Goal: Check status: Check status

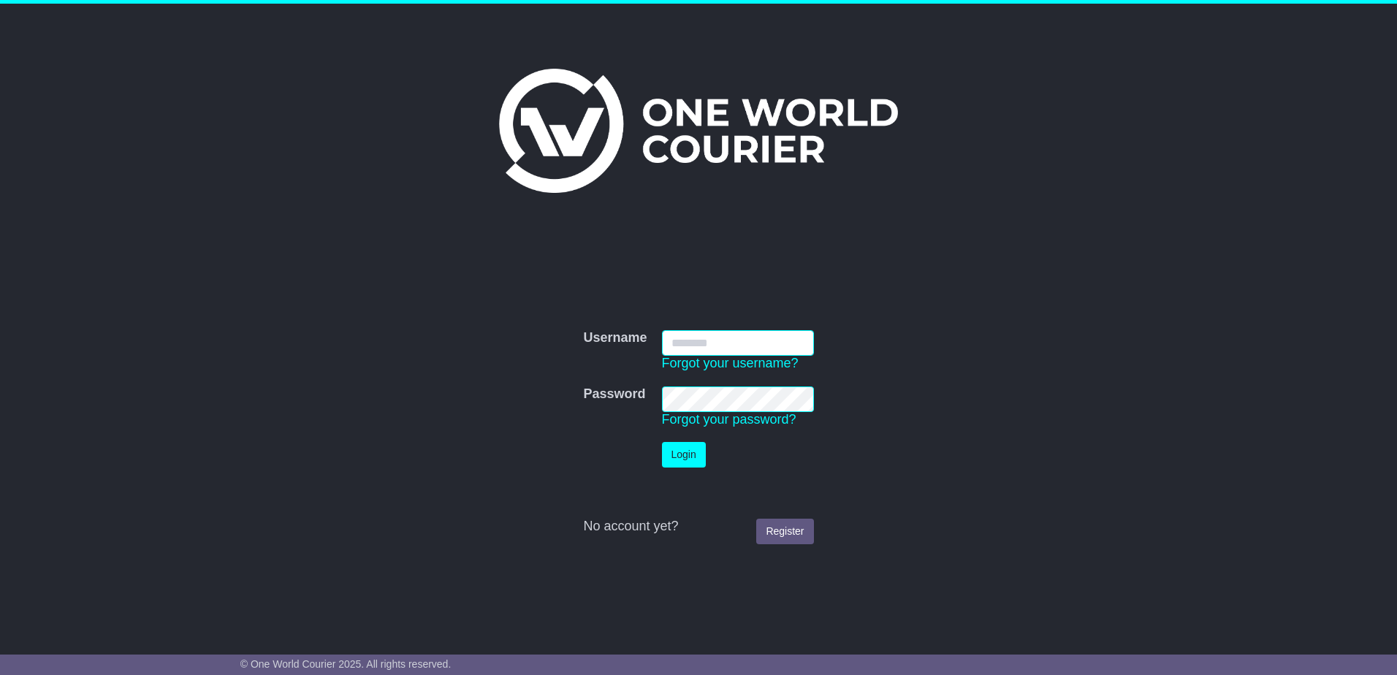
type input "**********"
click at [691, 455] on button "Login" at bounding box center [684, 455] width 44 height 26
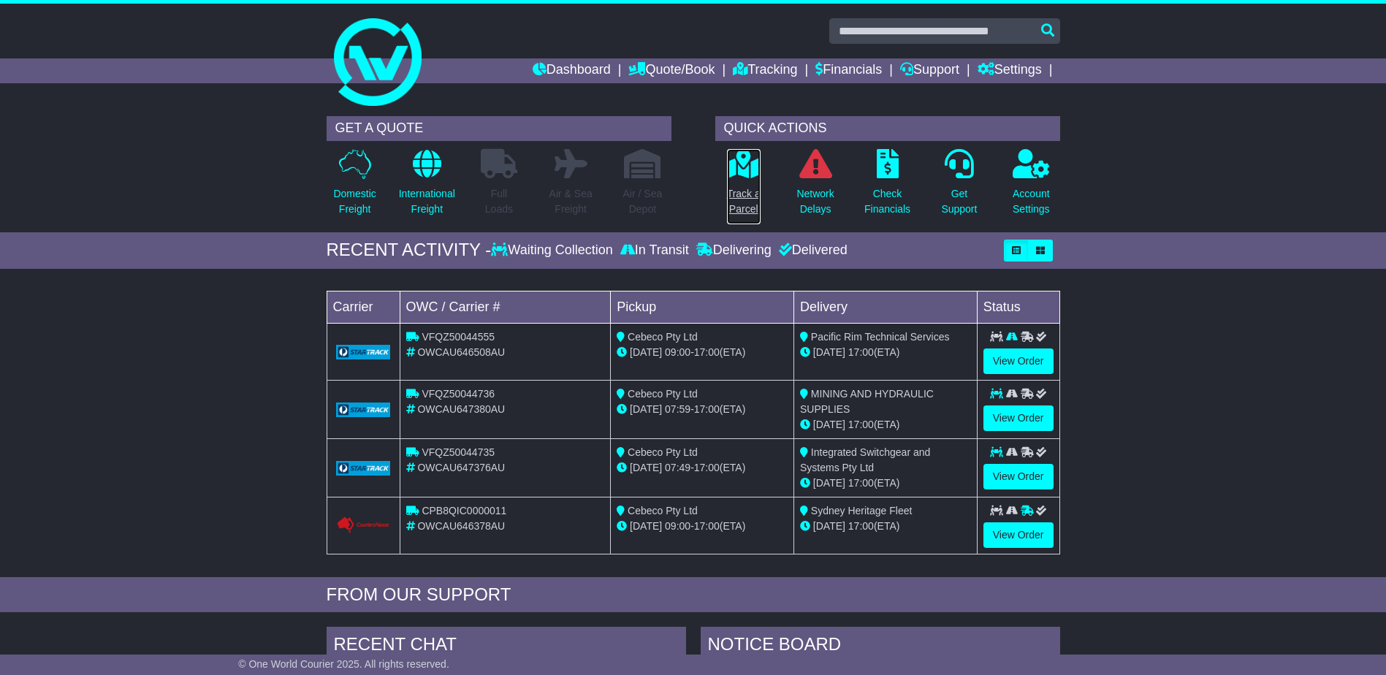
click at [741, 167] on icon at bounding box center [743, 163] width 33 height 29
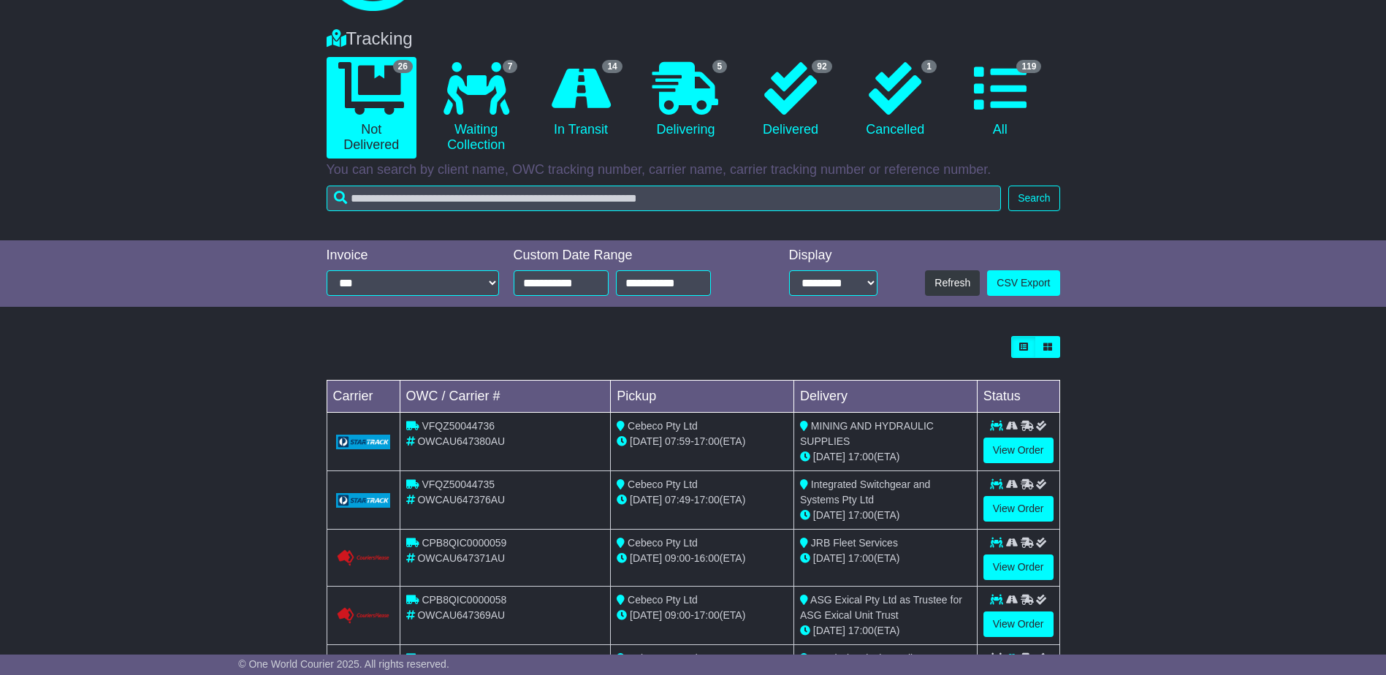
scroll to position [219, 0]
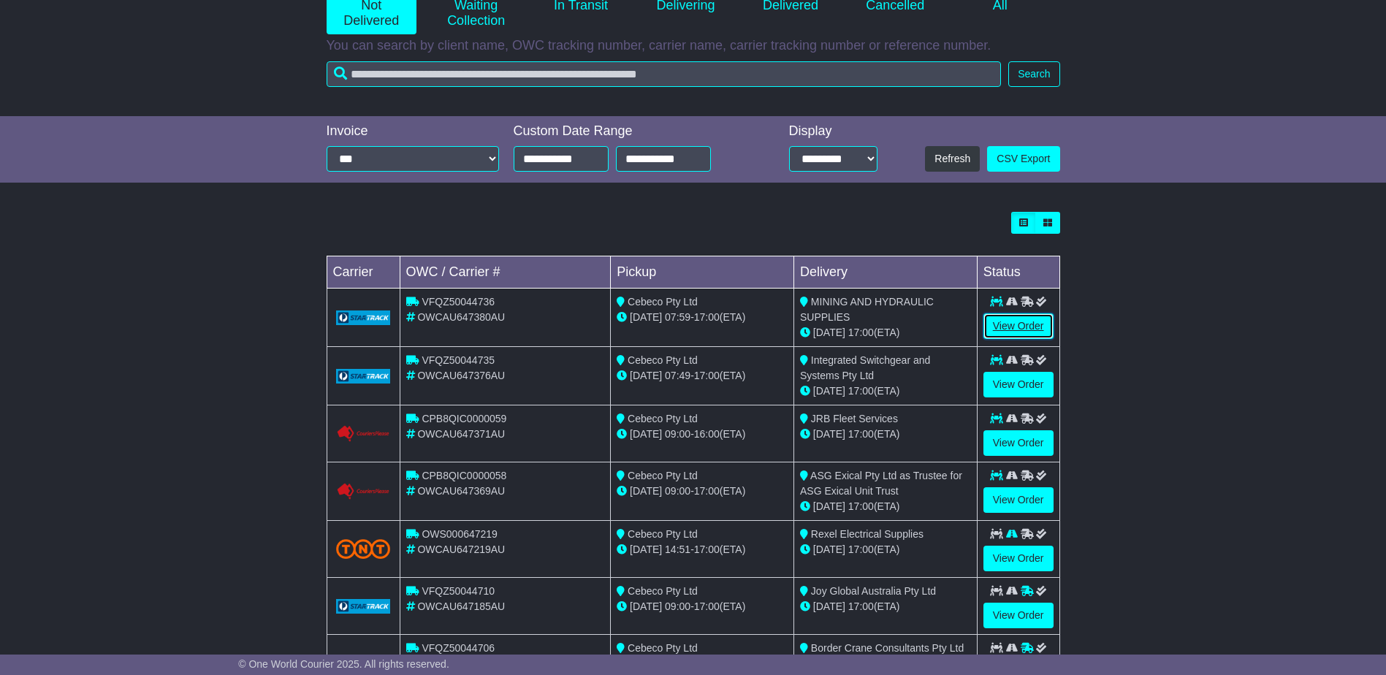
click at [1014, 333] on link "View Order" at bounding box center [1019, 327] width 70 height 26
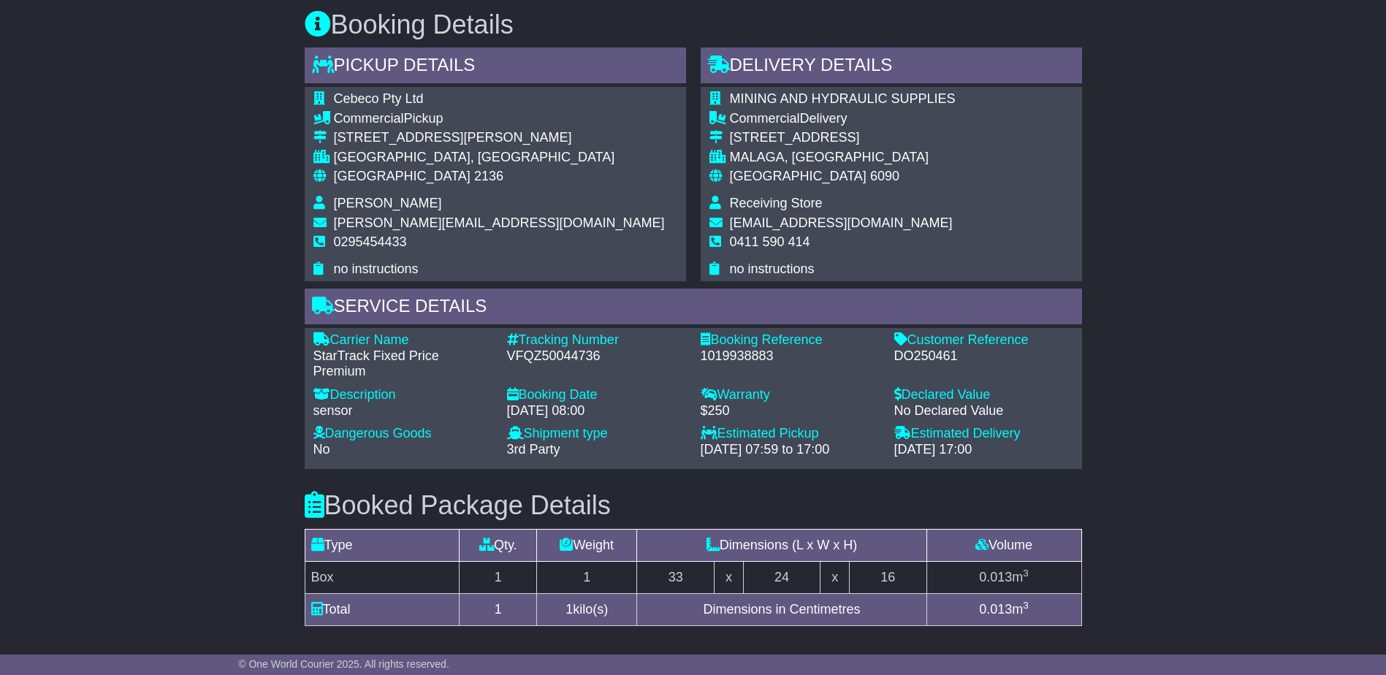
scroll to position [950, 0]
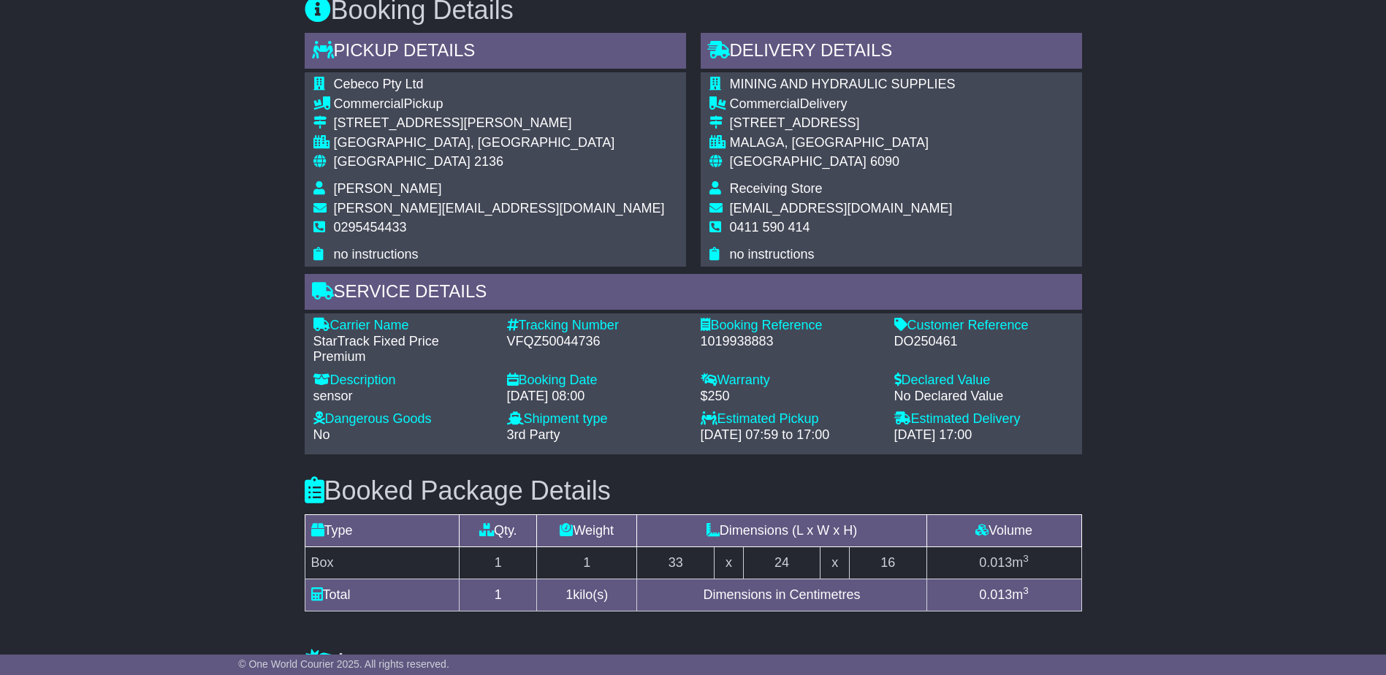
click at [930, 353] on div "Customer Reference - DO250461" at bounding box center [984, 342] width 194 height 48
click at [925, 346] on div "DO250461" at bounding box center [984, 342] width 179 height 16
copy div "DO250461"
click at [908, 342] on div "DO250461" at bounding box center [984, 342] width 179 height 16
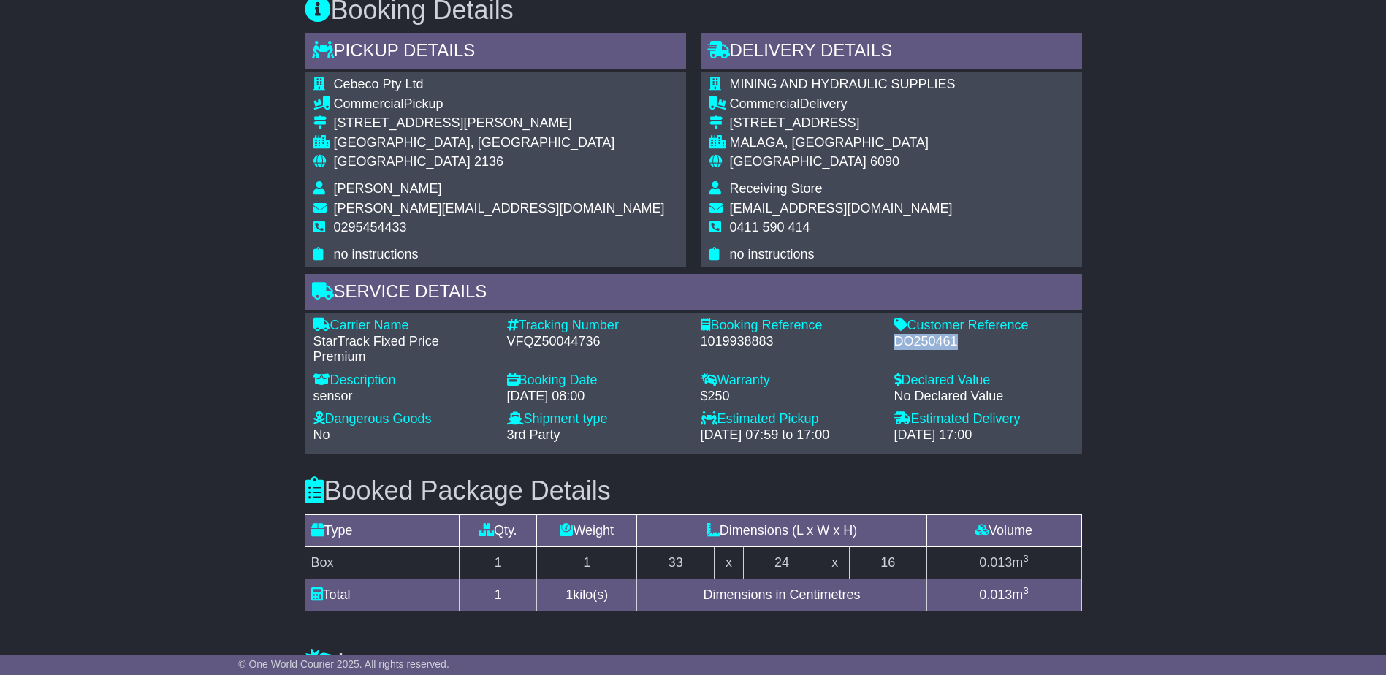
click at [908, 342] on div "DO250461" at bounding box center [984, 342] width 179 height 16
click at [553, 342] on div "VFQZ50044736" at bounding box center [596, 342] width 179 height 16
click at [551, 342] on div "VFQZ50044736" at bounding box center [596, 342] width 179 height 16
copy div "VFQZ50044736"
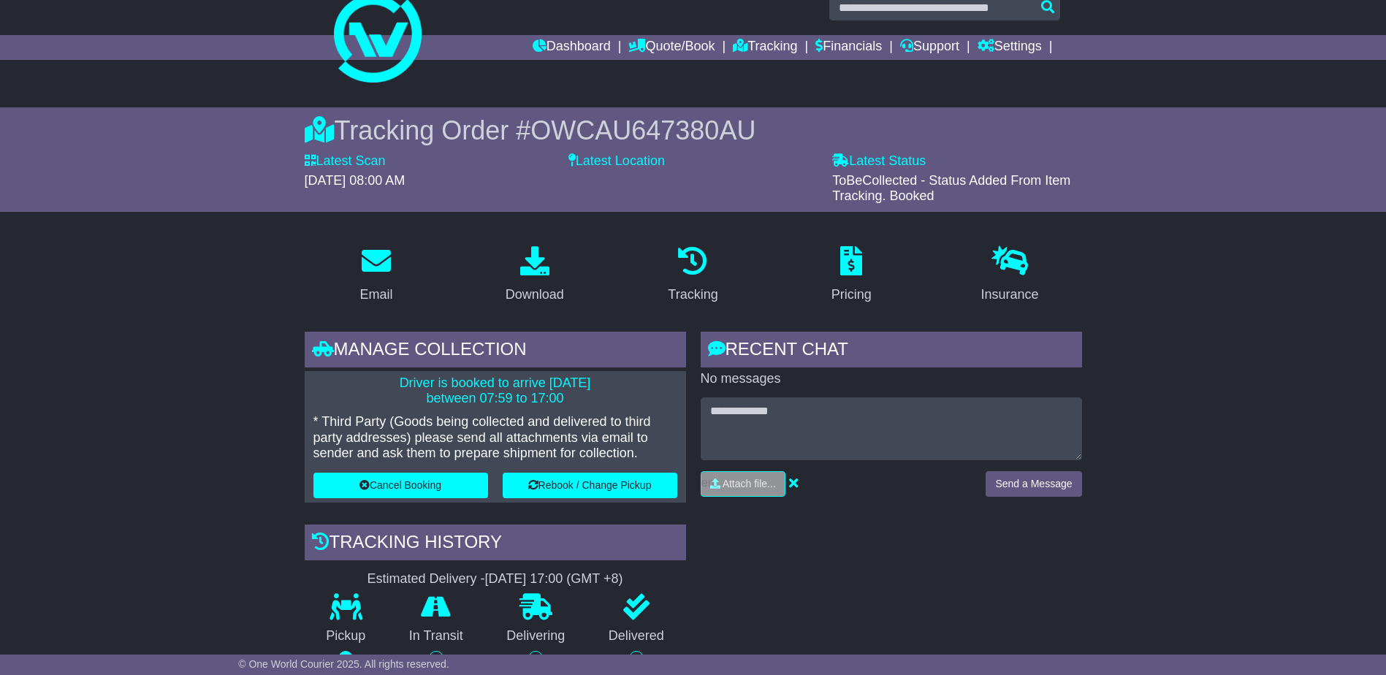
scroll to position [0, 0]
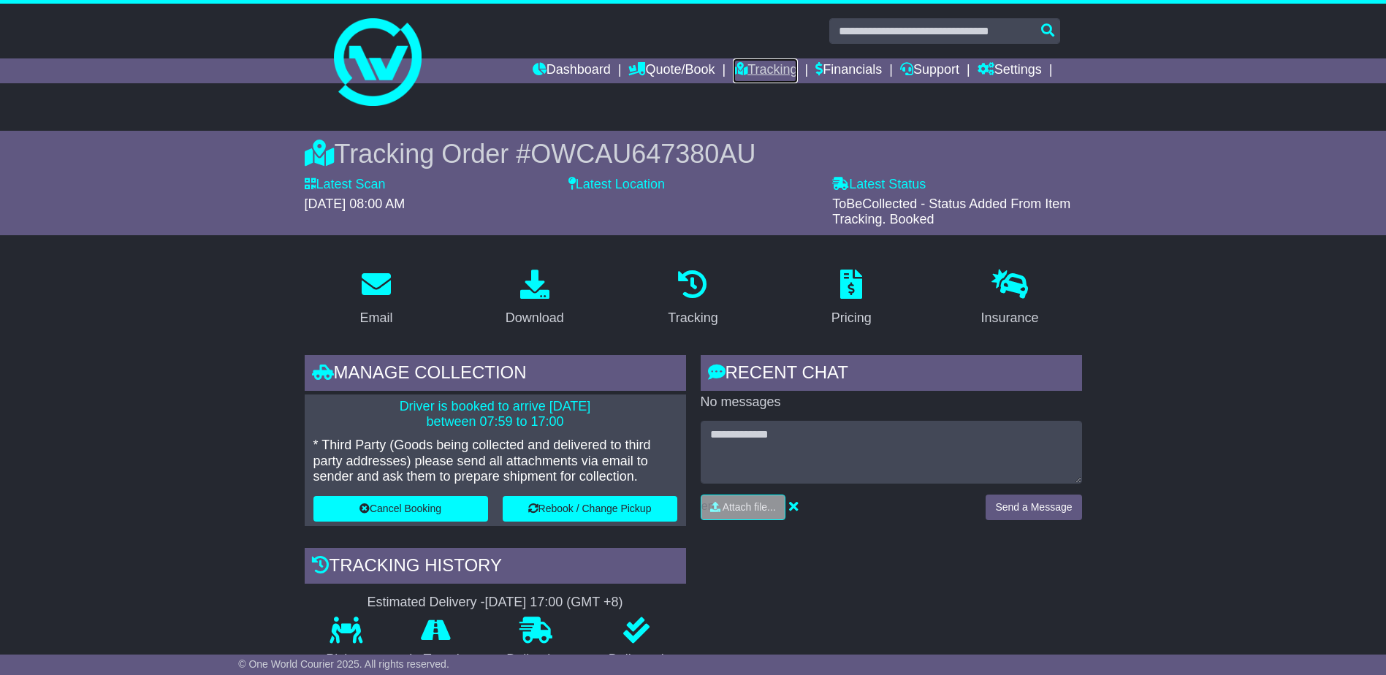
click at [751, 78] on link "Tracking" at bounding box center [765, 70] width 64 height 25
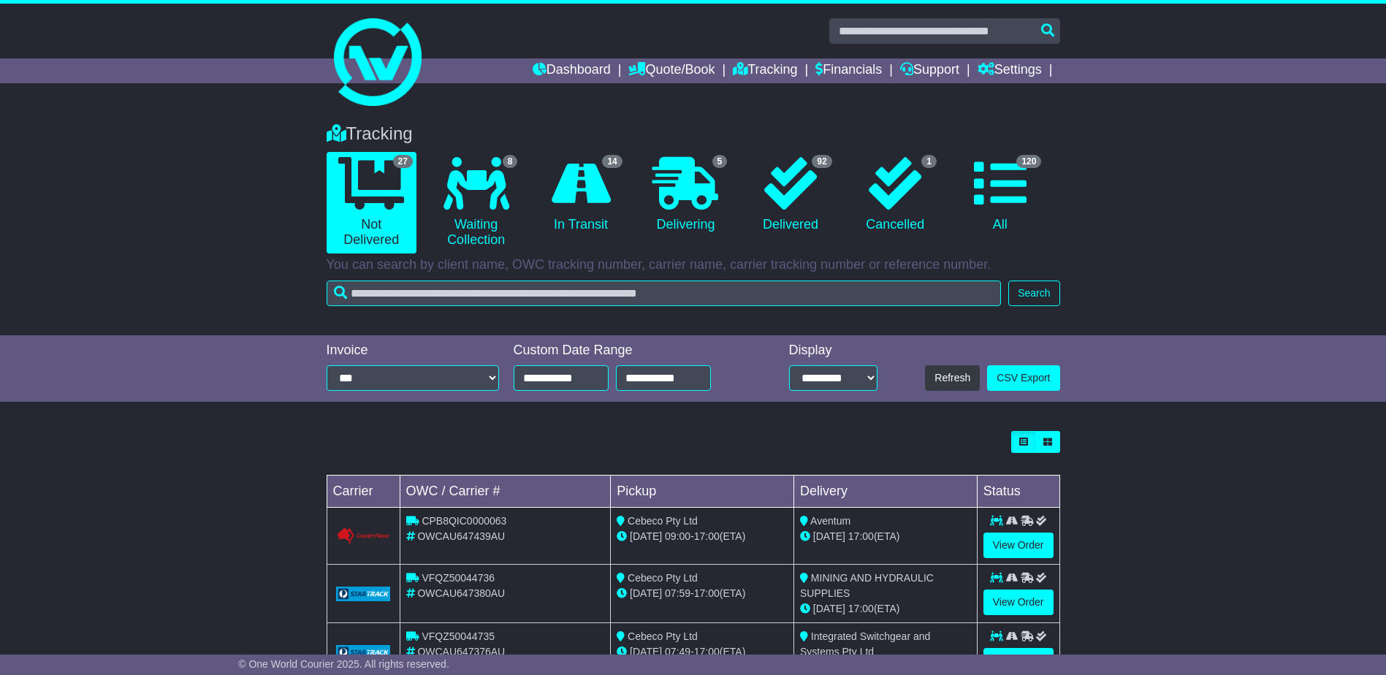
scroll to position [219, 0]
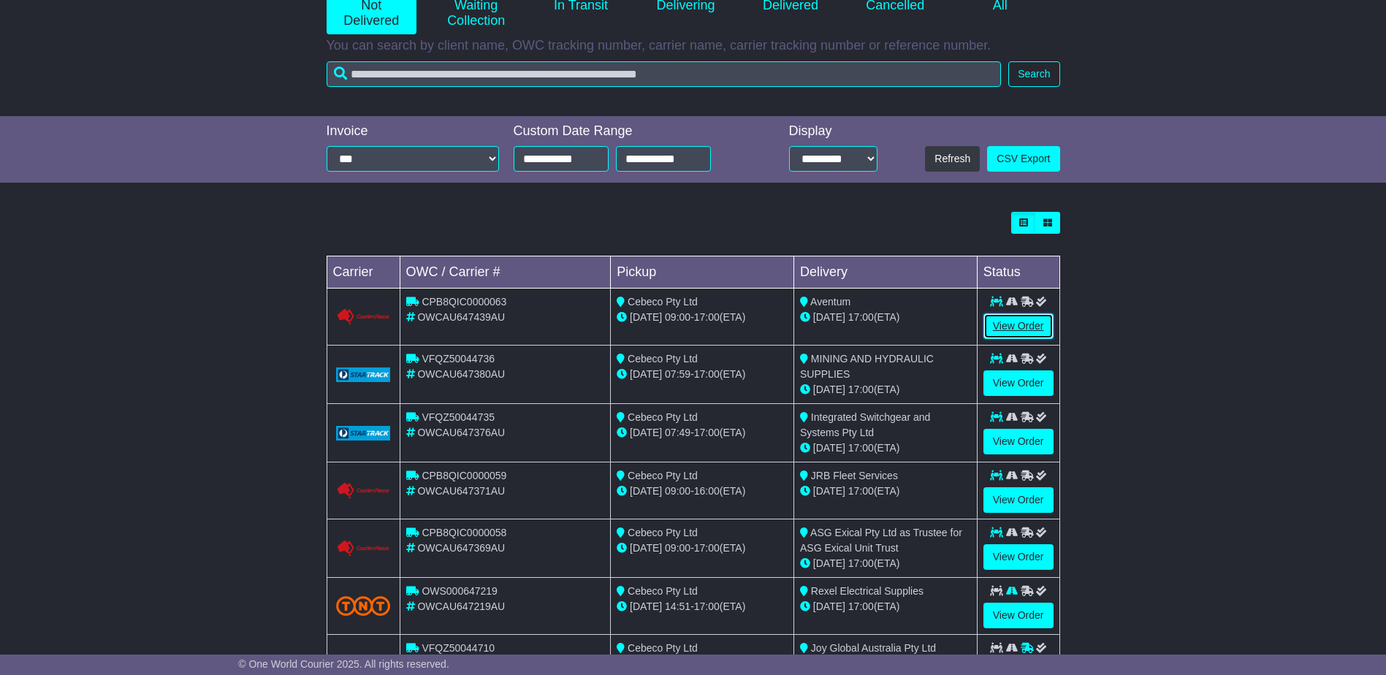
click at [1018, 322] on link "View Order" at bounding box center [1019, 327] width 70 height 26
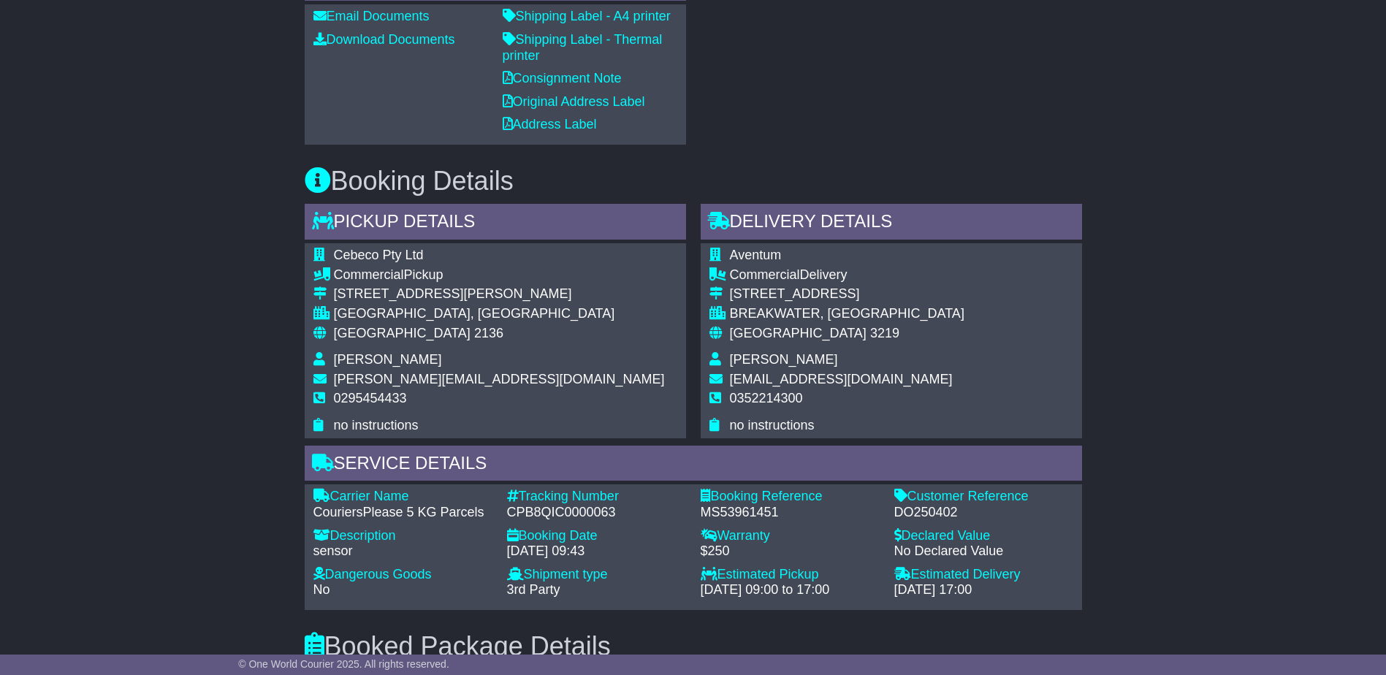
scroll to position [731, 0]
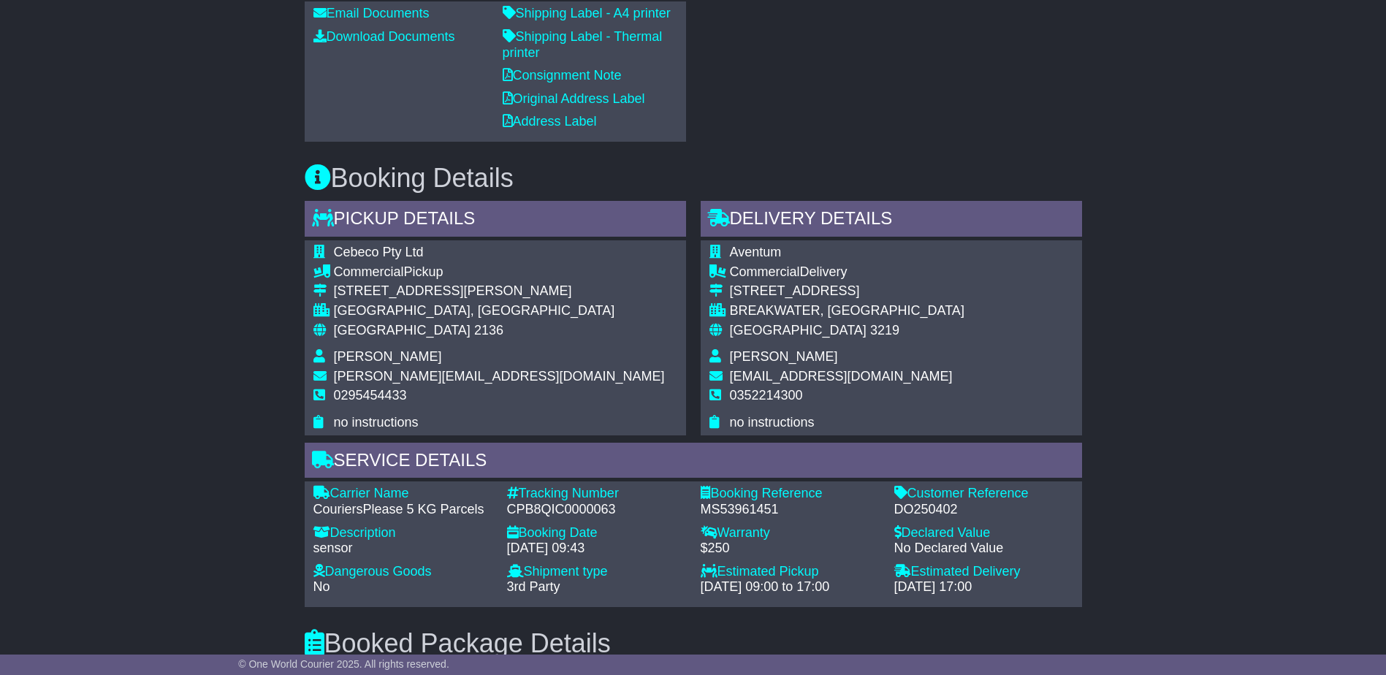
click at [924, 502] on div "DO250402" at bounding box center [984, 510] width 179 height 16
copy div "DO250402"
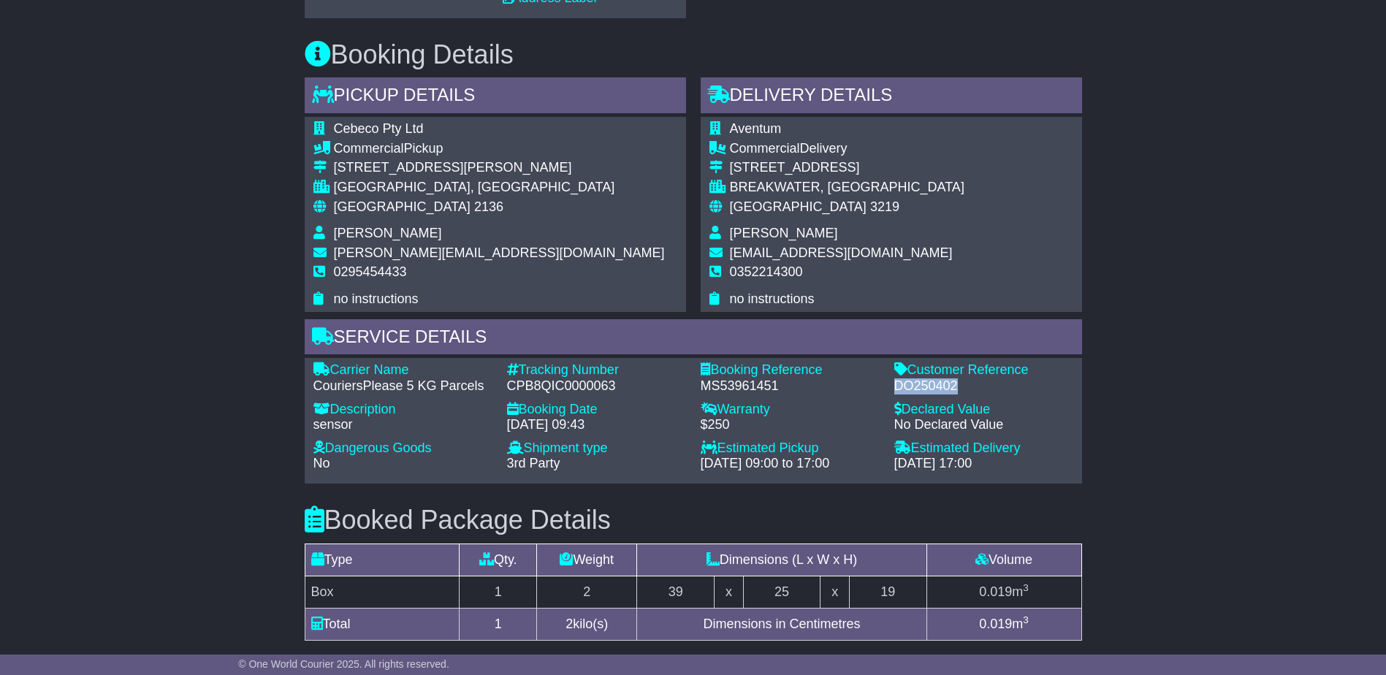
scroll to position [1023, 0]
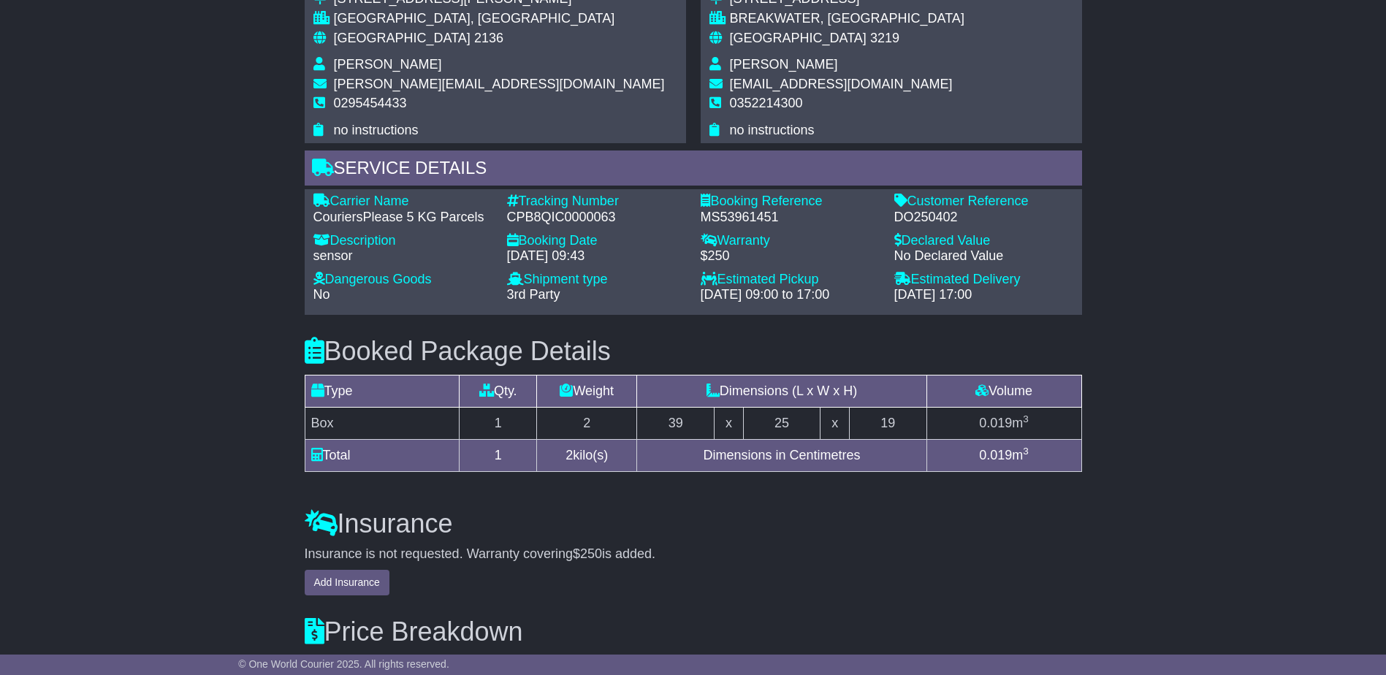
click at [561, 216] on div "CPB8QIC0000063" at bounding box center [596, 218] width 179 height 16
copy div "CPB8QIC0000063"
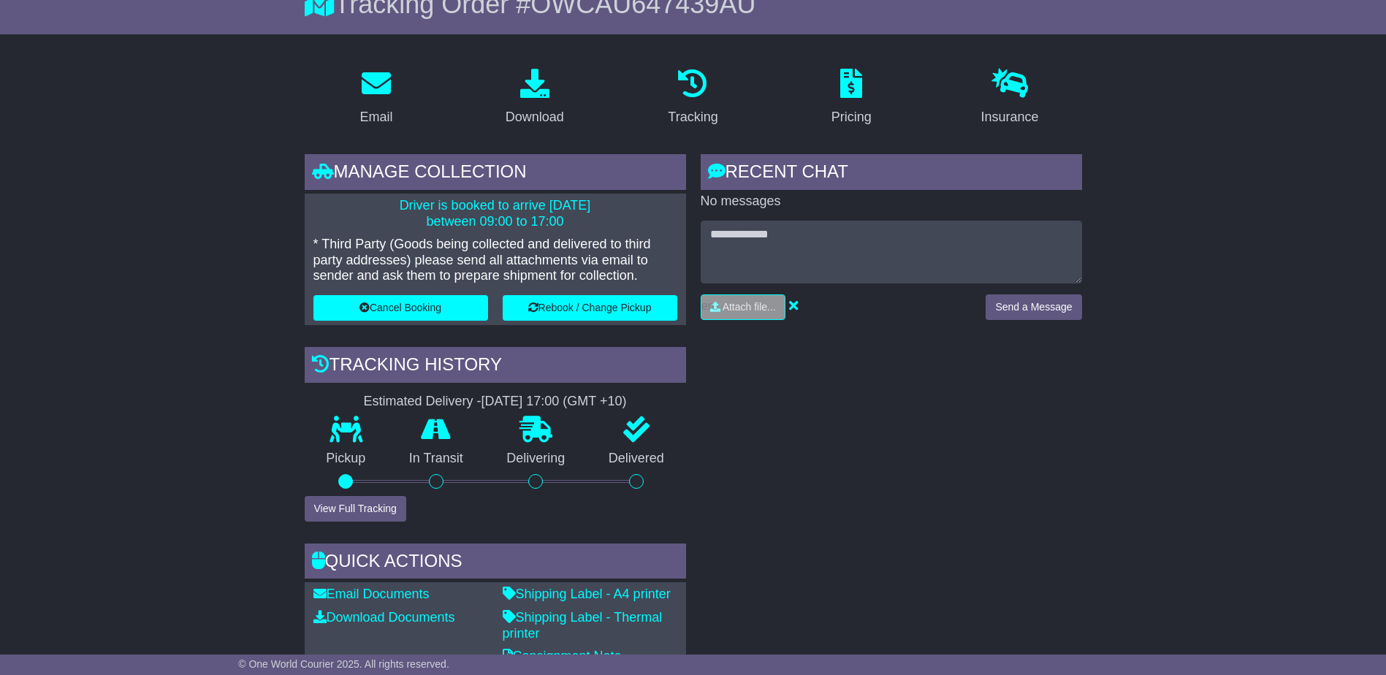
scroll to position [73, 0]
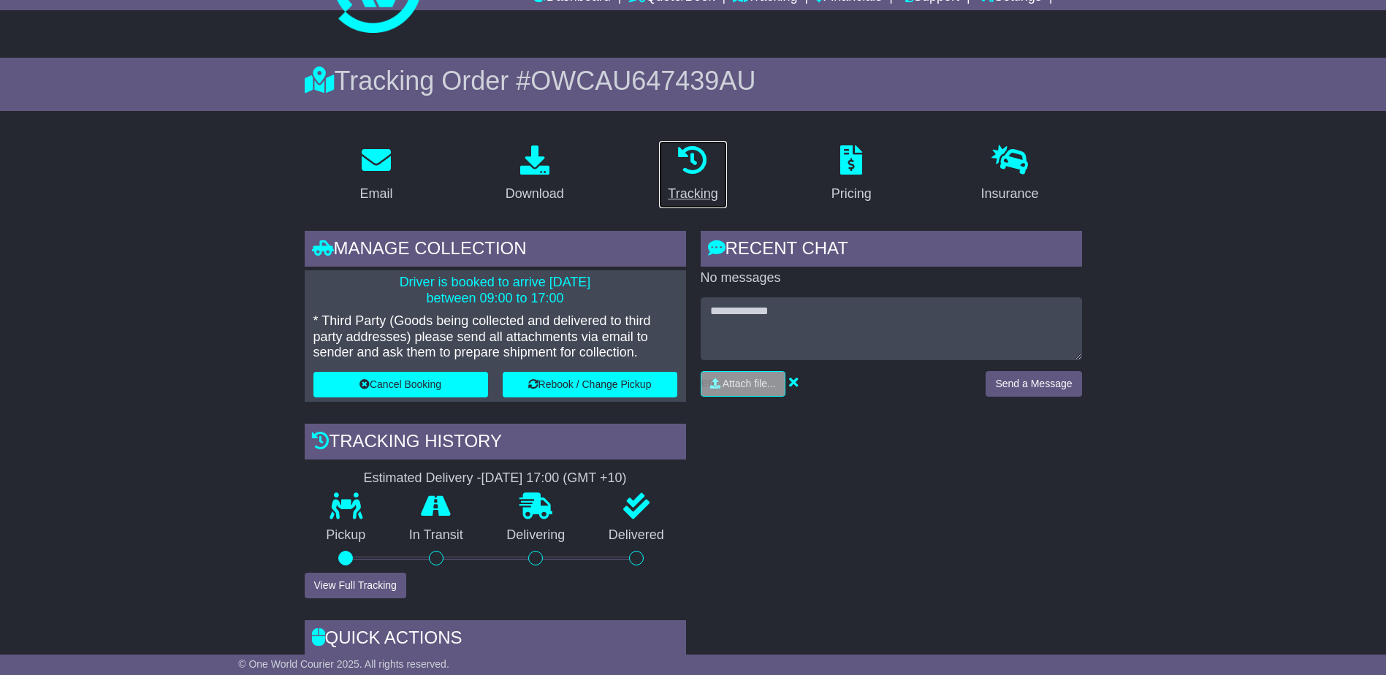
click at [684, 174] on icon at bounding box center [692, 159] width 29 height 29
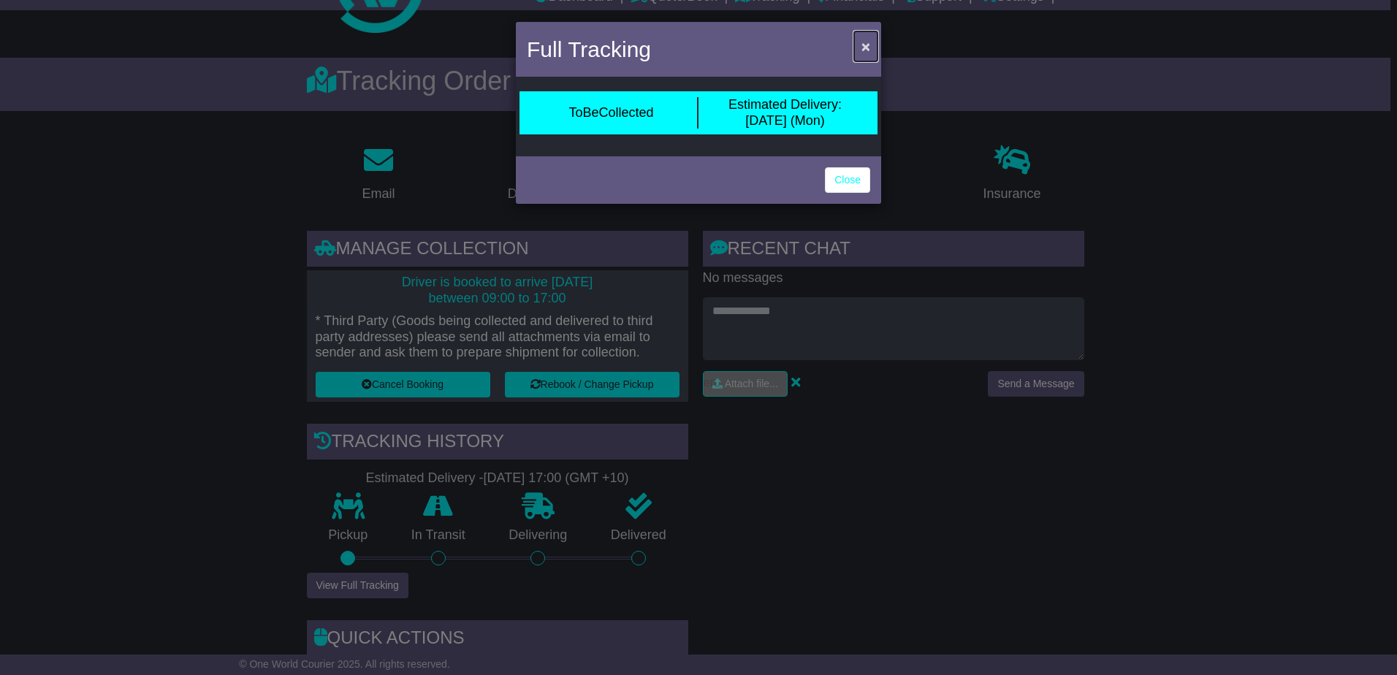
click at [862, 48] on span "×" at bounding box center [866, 46] width 9 height 17
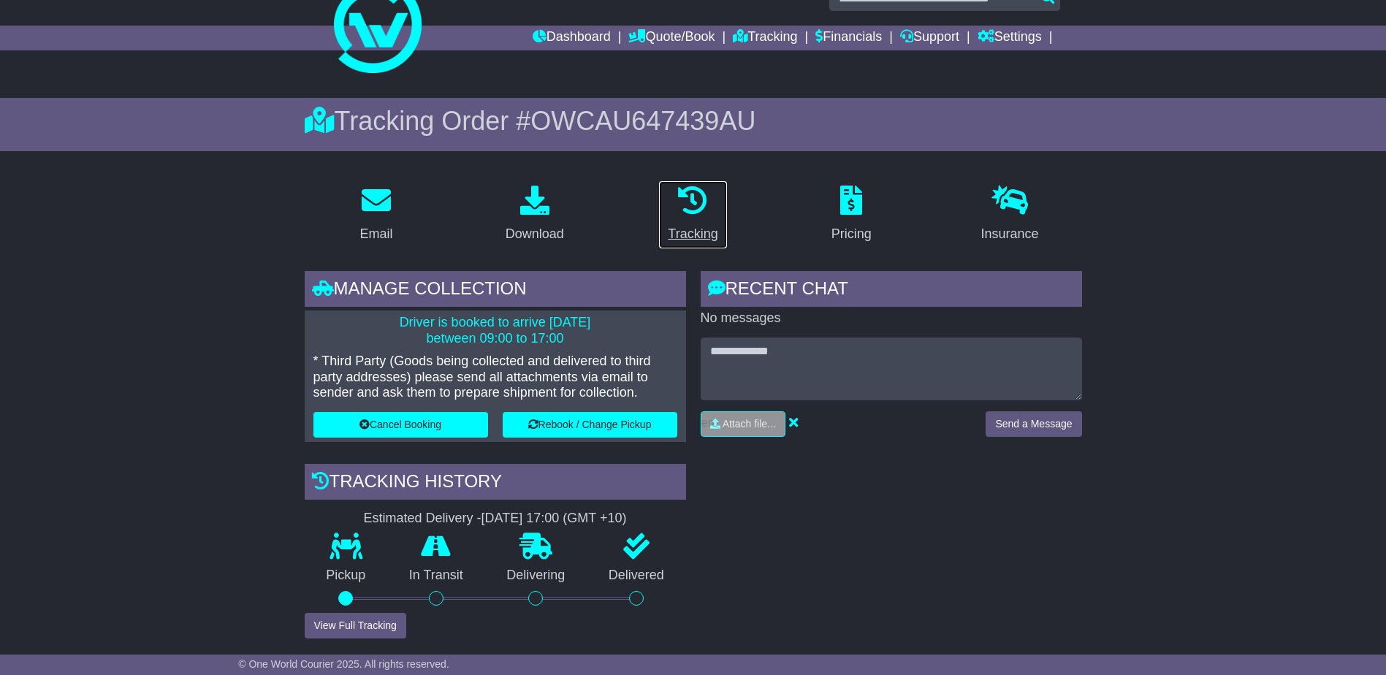
scroll to position [0, 0]
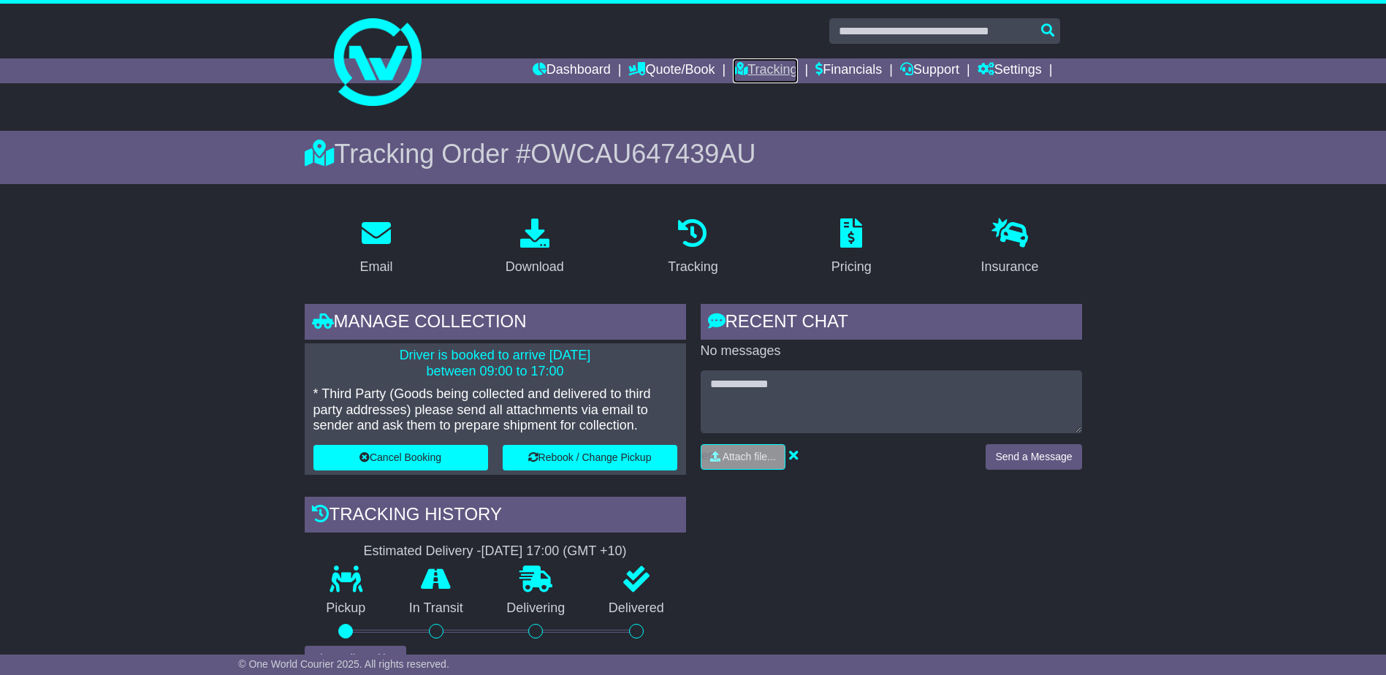
click at [790, 67] on link "Tracking" at bounding box center [765, 70] width 64 height 25
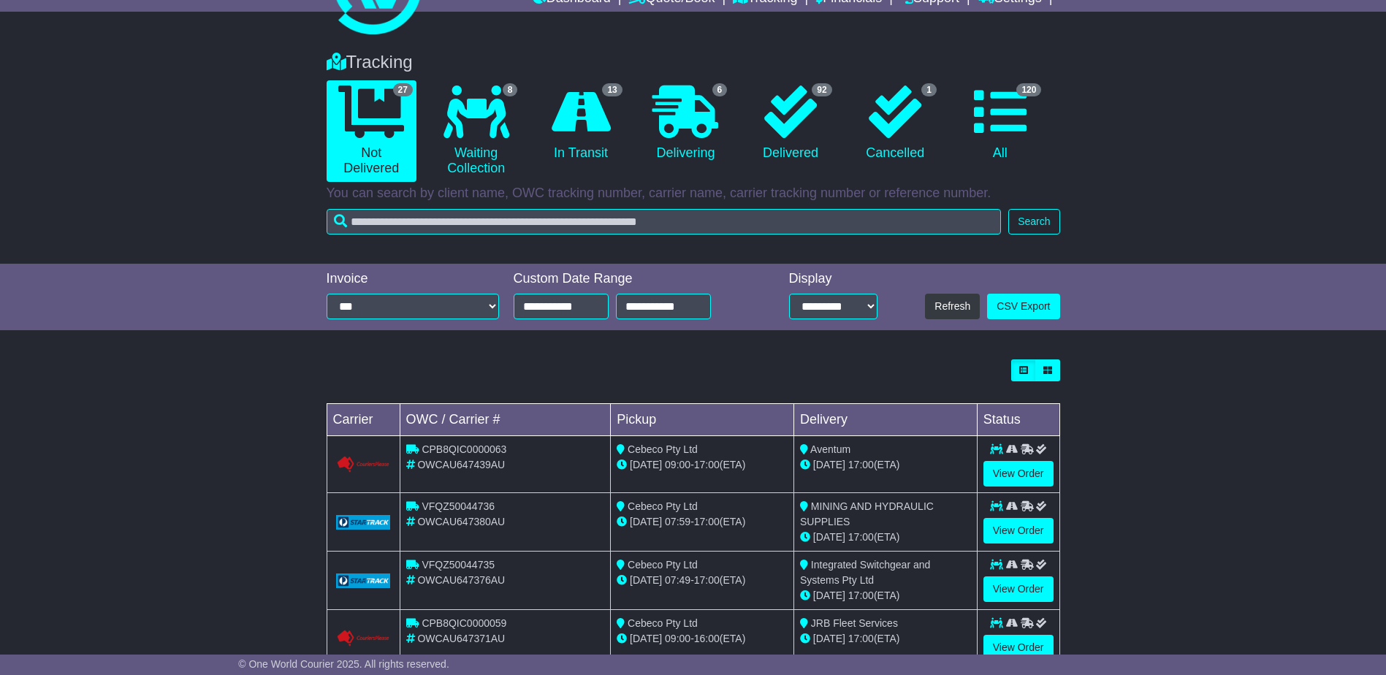
scroll to position [219, 0]
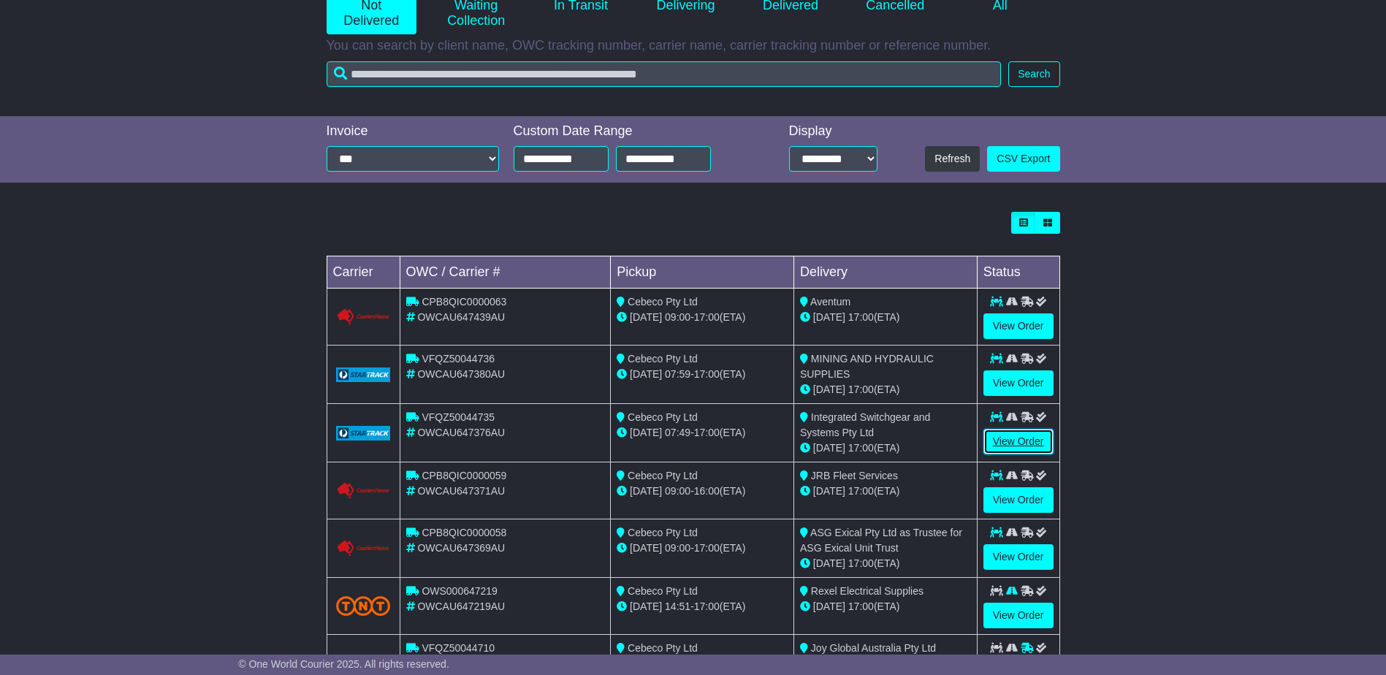
click at [1018, 445] on link "View Order" at bounding box center [1019, 442] width 70 height 26
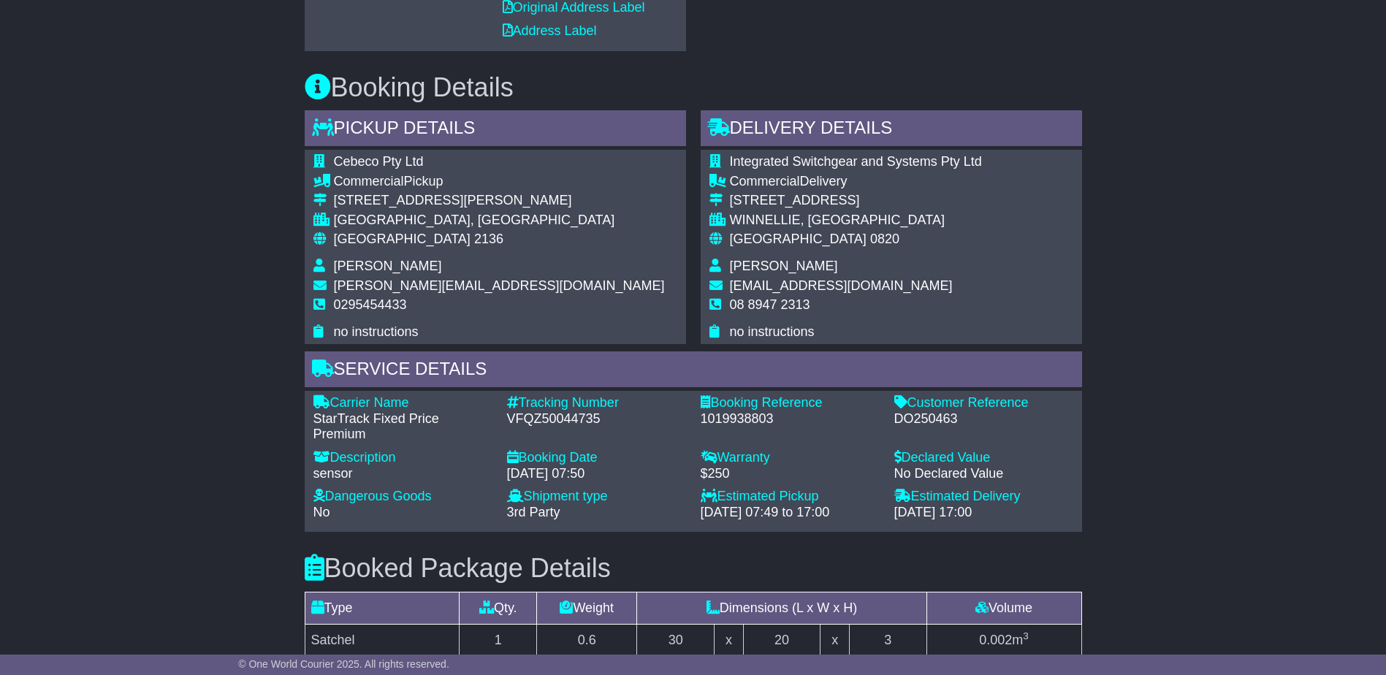
scroll to position [877, 0]
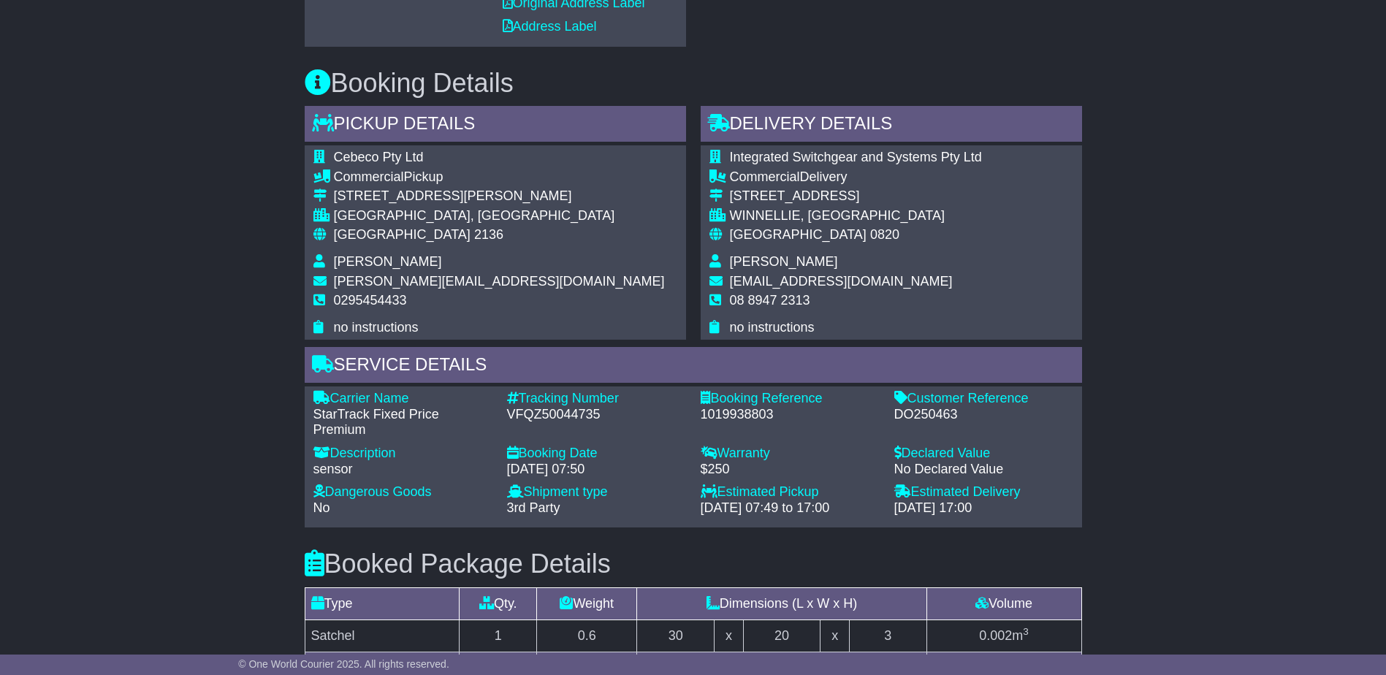
click at [905, 409] on div "DO250463" at bounding box center [984, 415] width 179 height 16
copy div "DO250463"
